Goal: Task Accomplishment & Management: Use online tool/utility

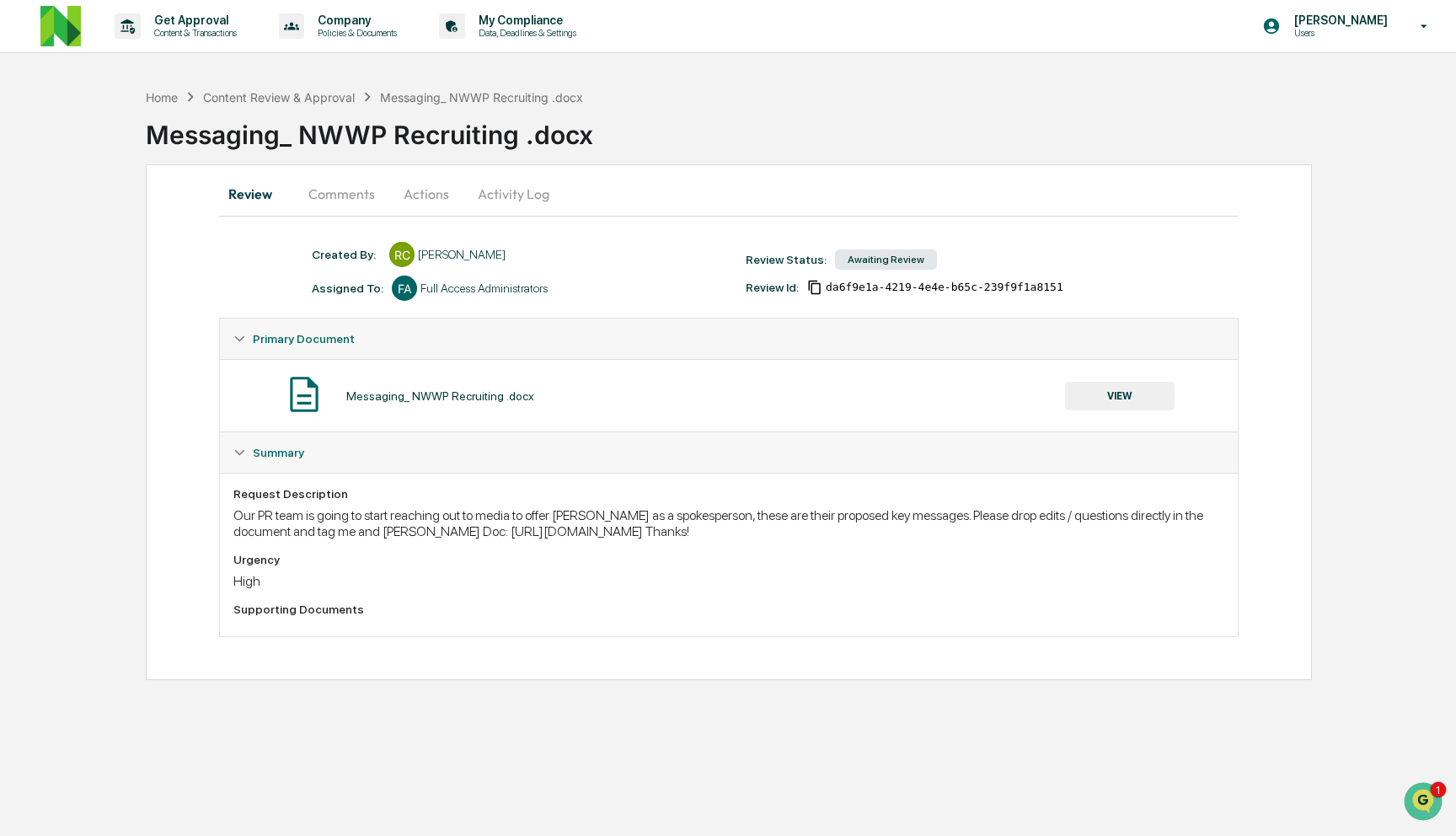
click at [367, 197] on button "Comments" at bounding box center [342, 194] width 93 height 41
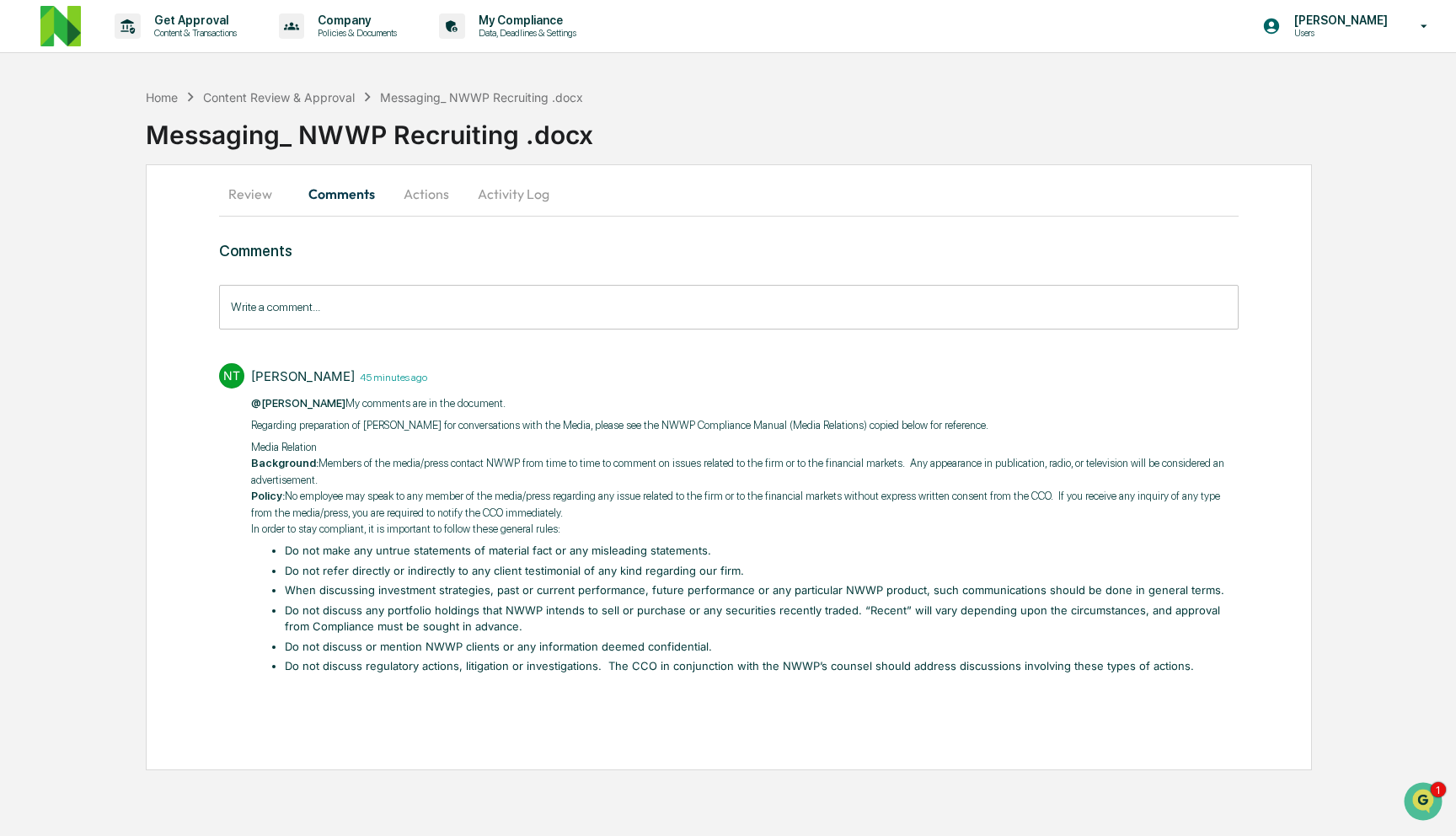
click at [244, 185] on button "Review" at bounding box center [256, 194] width 76 height 41
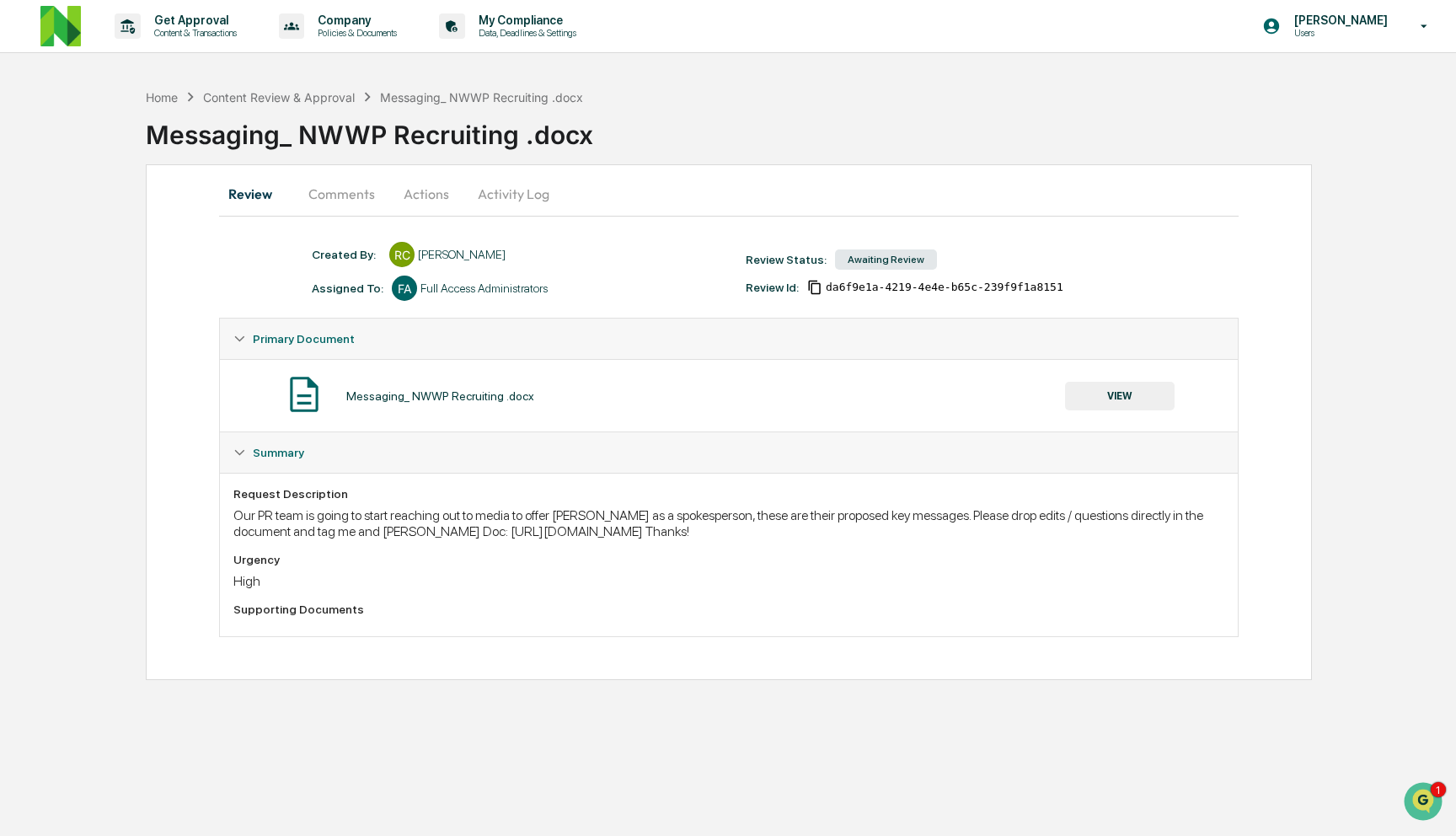
drag, startPoint x: 578, startPoint y: 532, endPoint x: 1194, endPoint y: 532, distance: 616.0
click at [1194, 532] on div "Our PR team is going to start reaching out to media to offer [PERSON_NAME] as a…" at bounding box center [728, 524] width 991 height 32
copy div "[URL][DOMAIN_NAME]"
click at [651, 291] on div "Assigned To: FA Full Access Administrators" at bounding box center [520, 287] width 434 height 25
click at [178, 21] on p "Get Approval" at bounding box center [193, 21] width 104 height 14
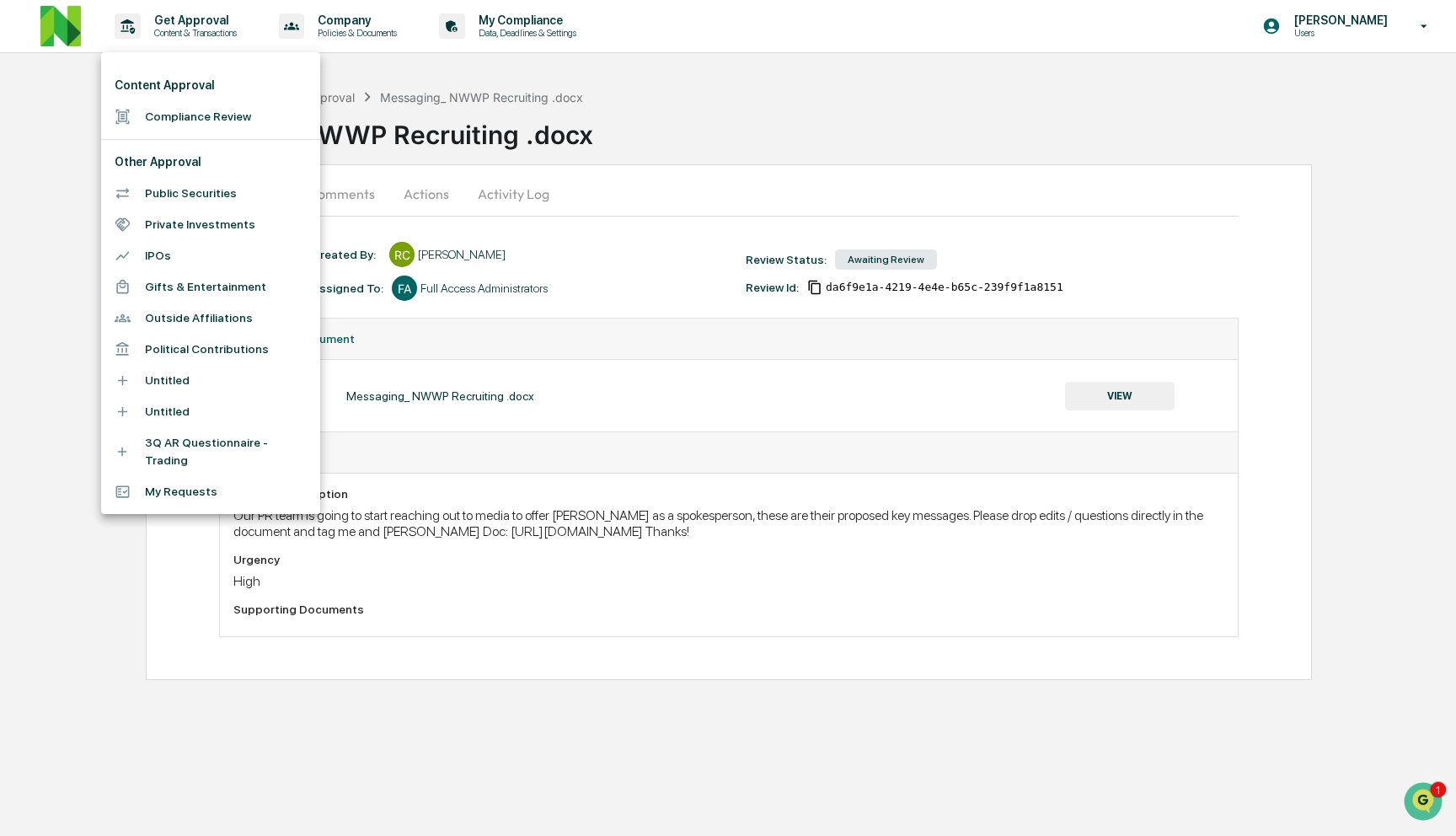
click at [208, 117] on li "Compliance Review" at bounding box center [211, 116] width 219 height 31
